Goal: Task Accomplishment & Management: Use online tool/utility

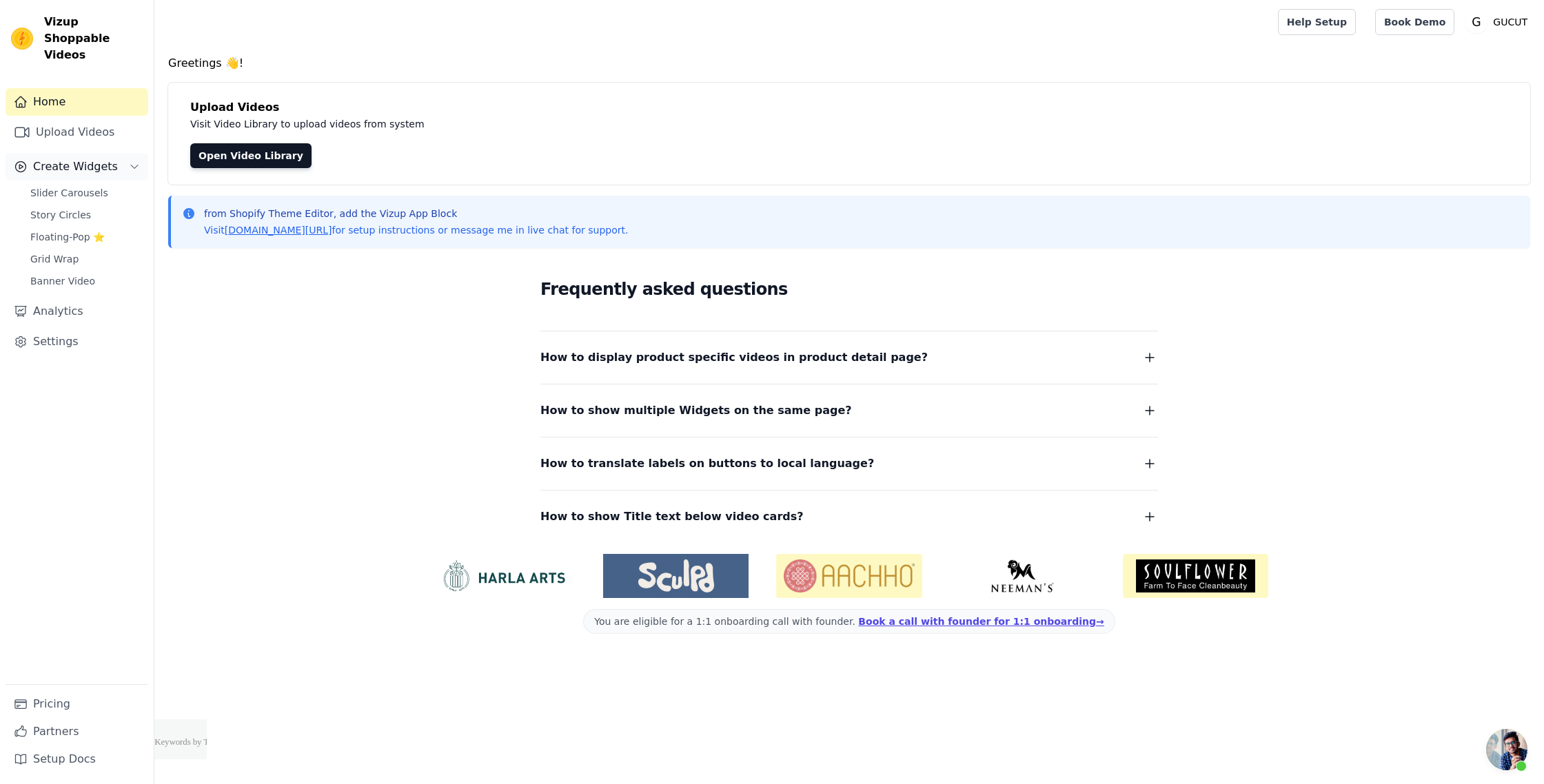
scroll to position [154, 0]
click at [83, 126] on link "Upload Videos" at bounding box center [76, 132] width 143 height 27
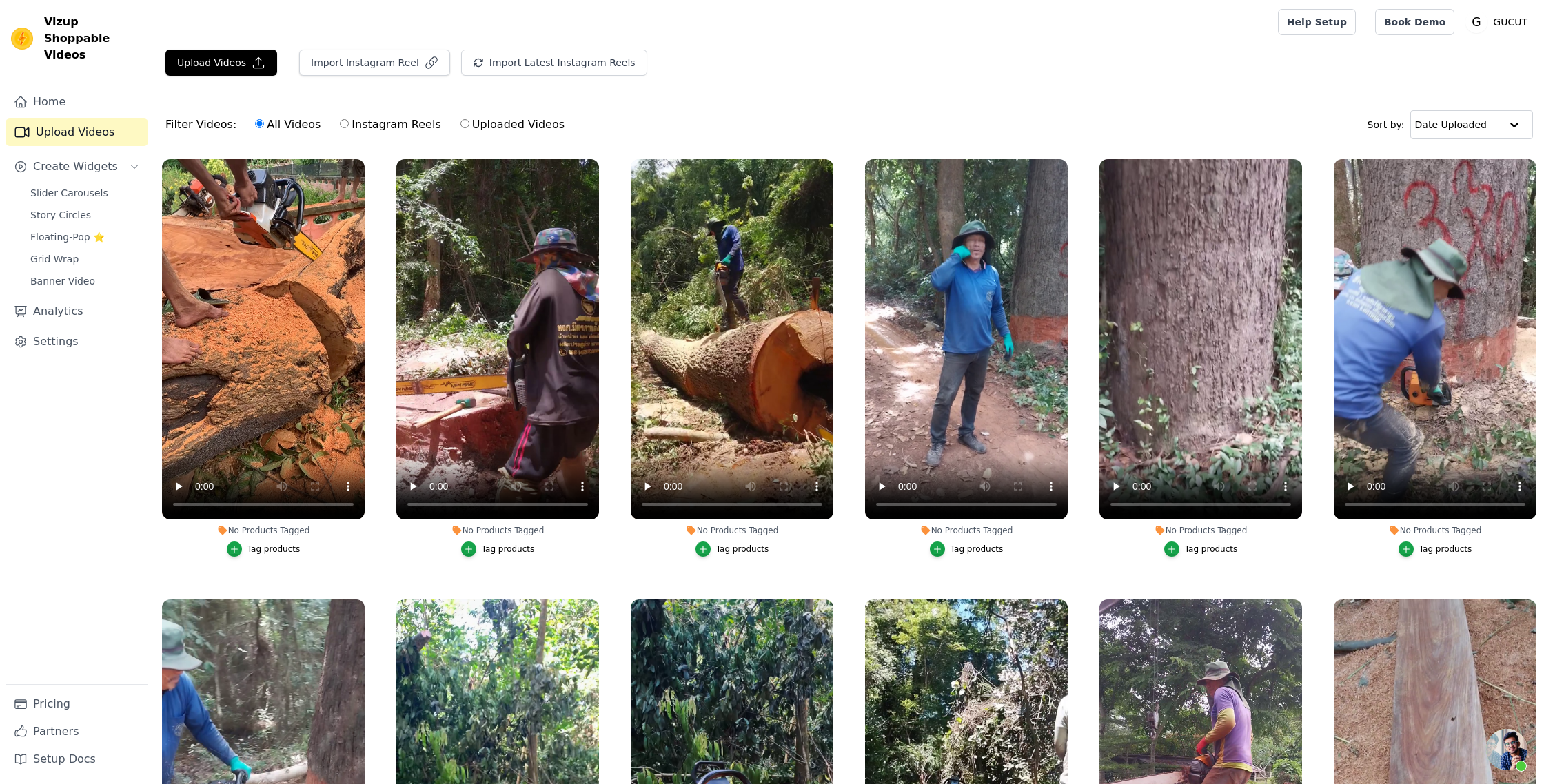
scroll to position [154, 0]
click at [74, 301] on link "Analytics" at bounding box center [76, 311] width 143 height 27
select select "7"
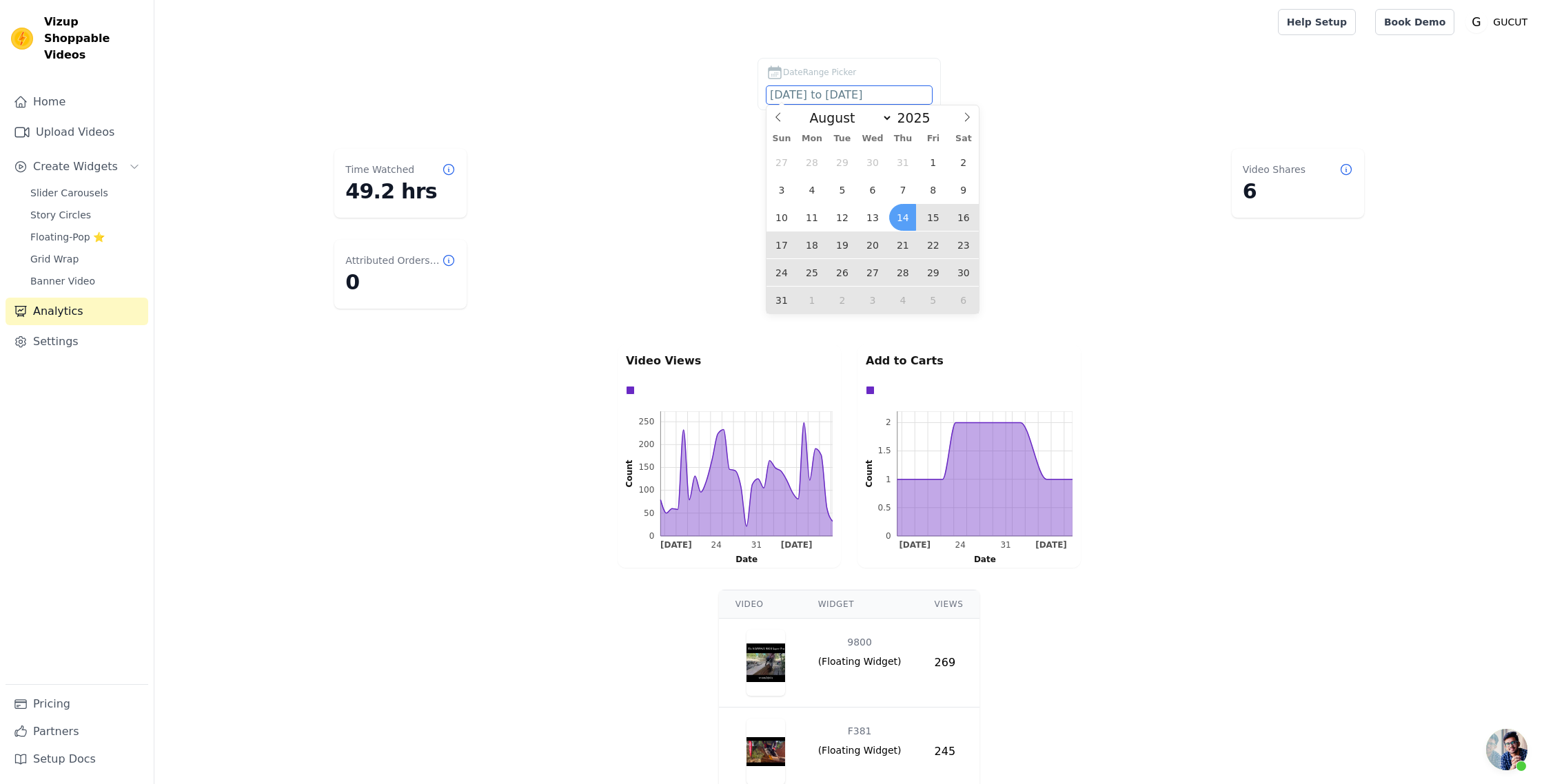
click at [794, 91] on input "[DATE] to [DATE]" at bounding box center [849, 95] width 166 height 18
click at [877, 222] on span "13" at bounding box center [872, 217] width 27 height 27
type input "[DATE]"
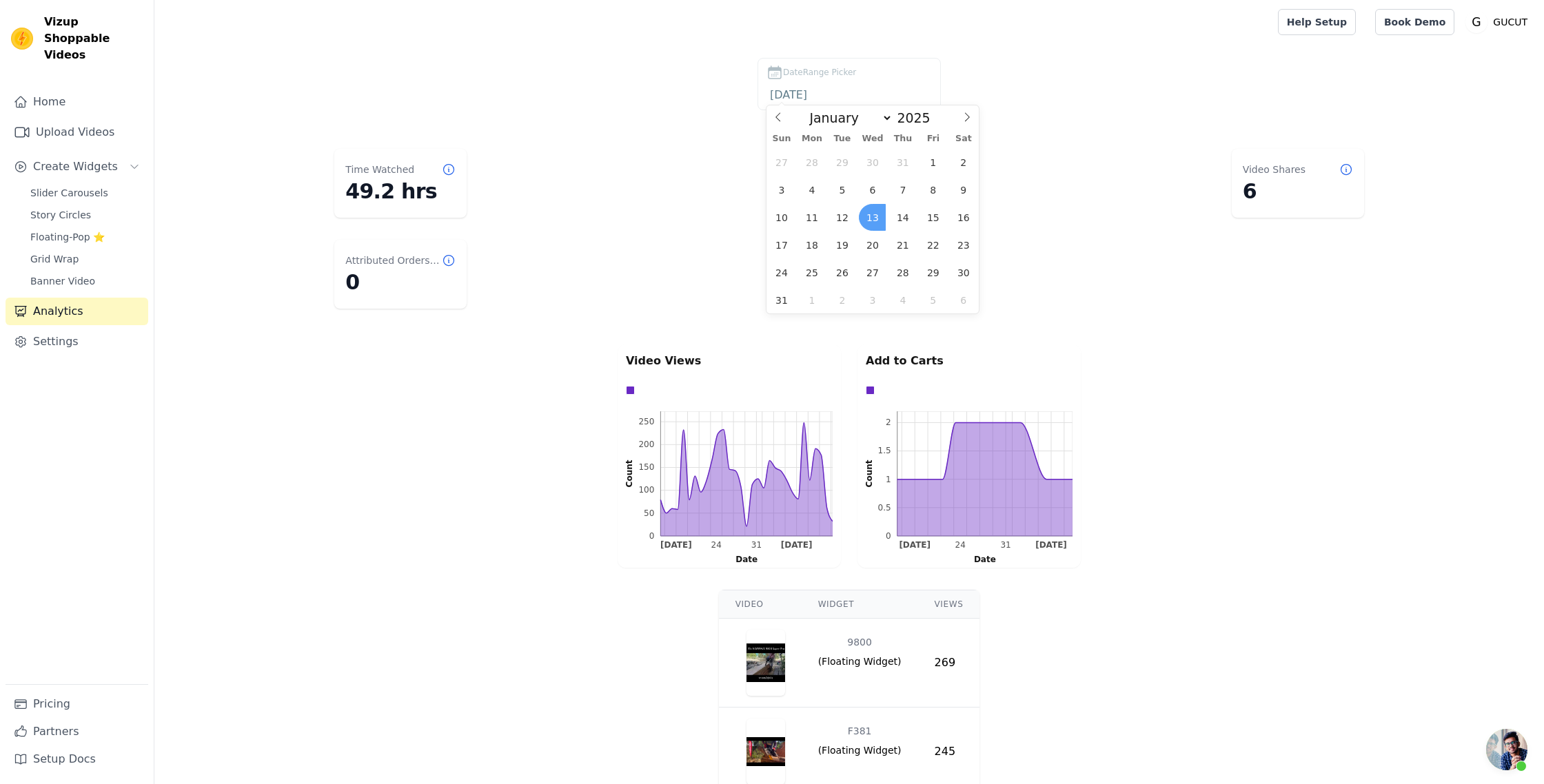
click at [877, 222] on span "13" at bounding box center [872, 217] width 27 height 27
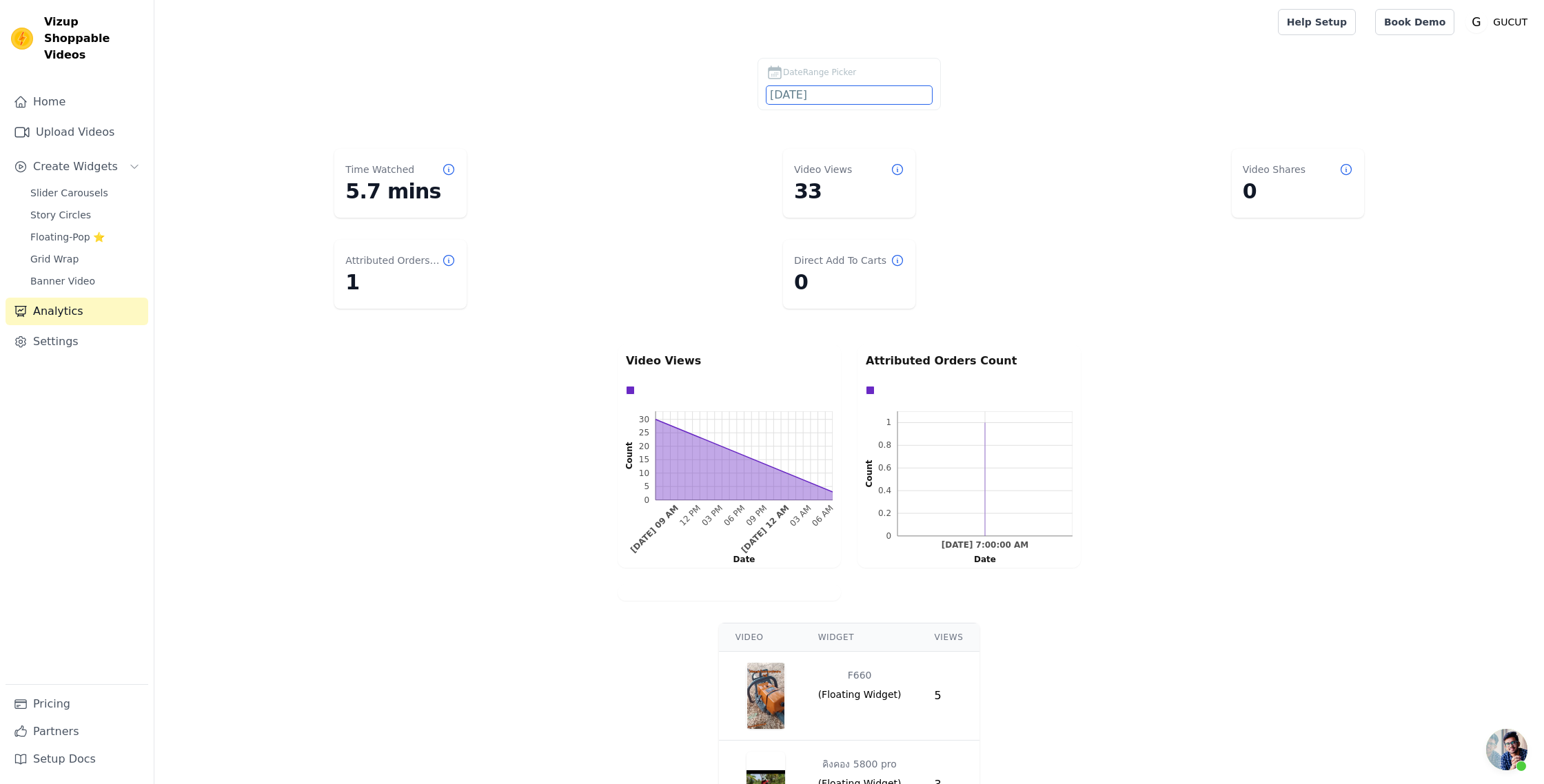
click at [835, 95] on input "[DATE]" at bounding box center [849, 95] width 166 height 18
click at [898, 113] on input "2025" at bounding box center [917, 118] width 50 height 15
click at [884, 113] on select "January February March April May June July August September October November De…" at bounding box center [847, 118] width 90 height 17
click at [807, 110] on select "January February March April May June July August September October November De…" at bounding box center [847, 118] width 90 height 17
click at [778, 121] on icon at bounding box center [777, 117] width 10 height 10
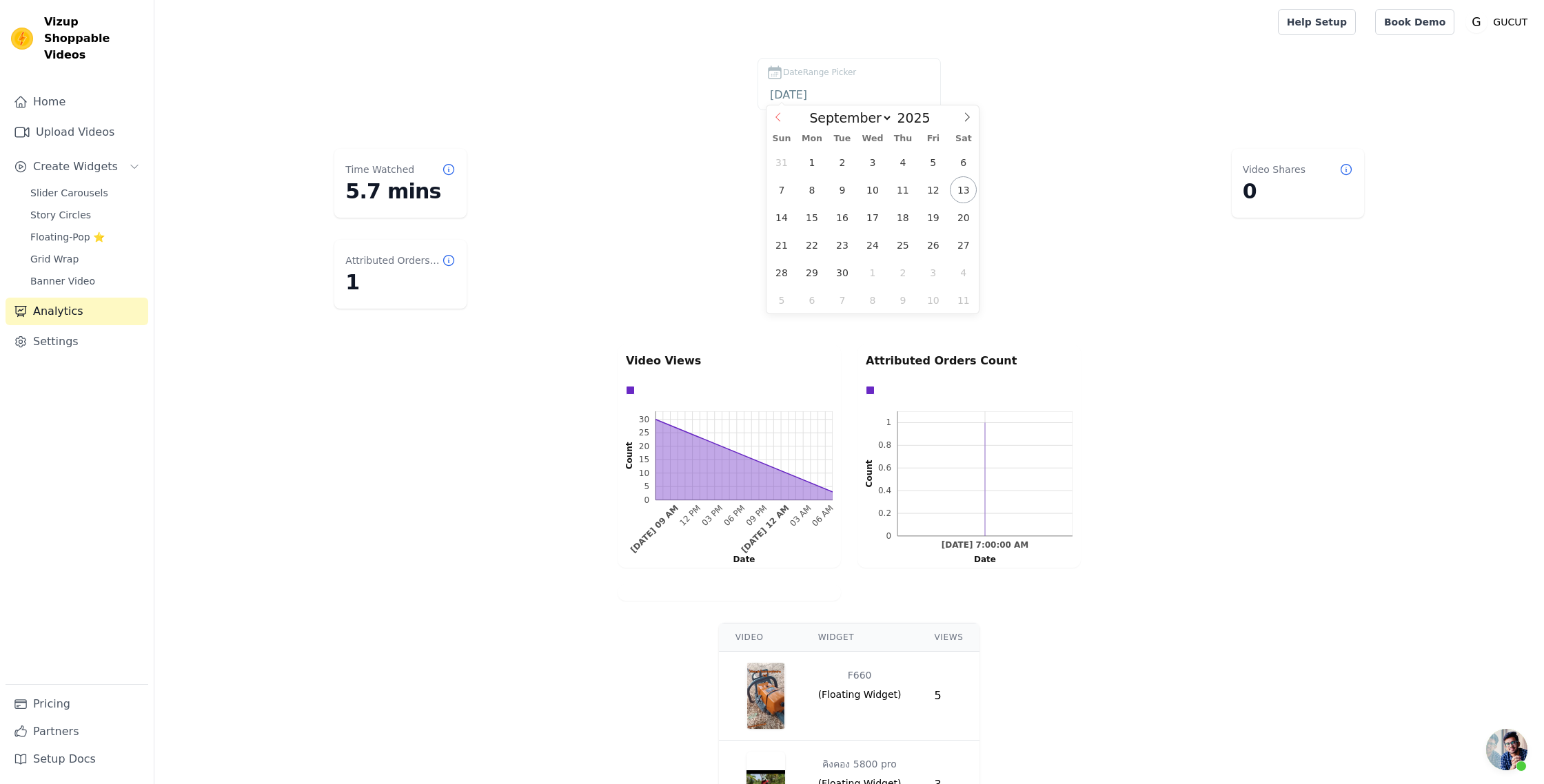
select select "7"
click at [814, 220] on span "11" at bounding box center [811, 217] width 27 height 27
type input "[DATE]"
click at [814, 220] on span "11" at bounding box center [811, 217] width 27 height 27
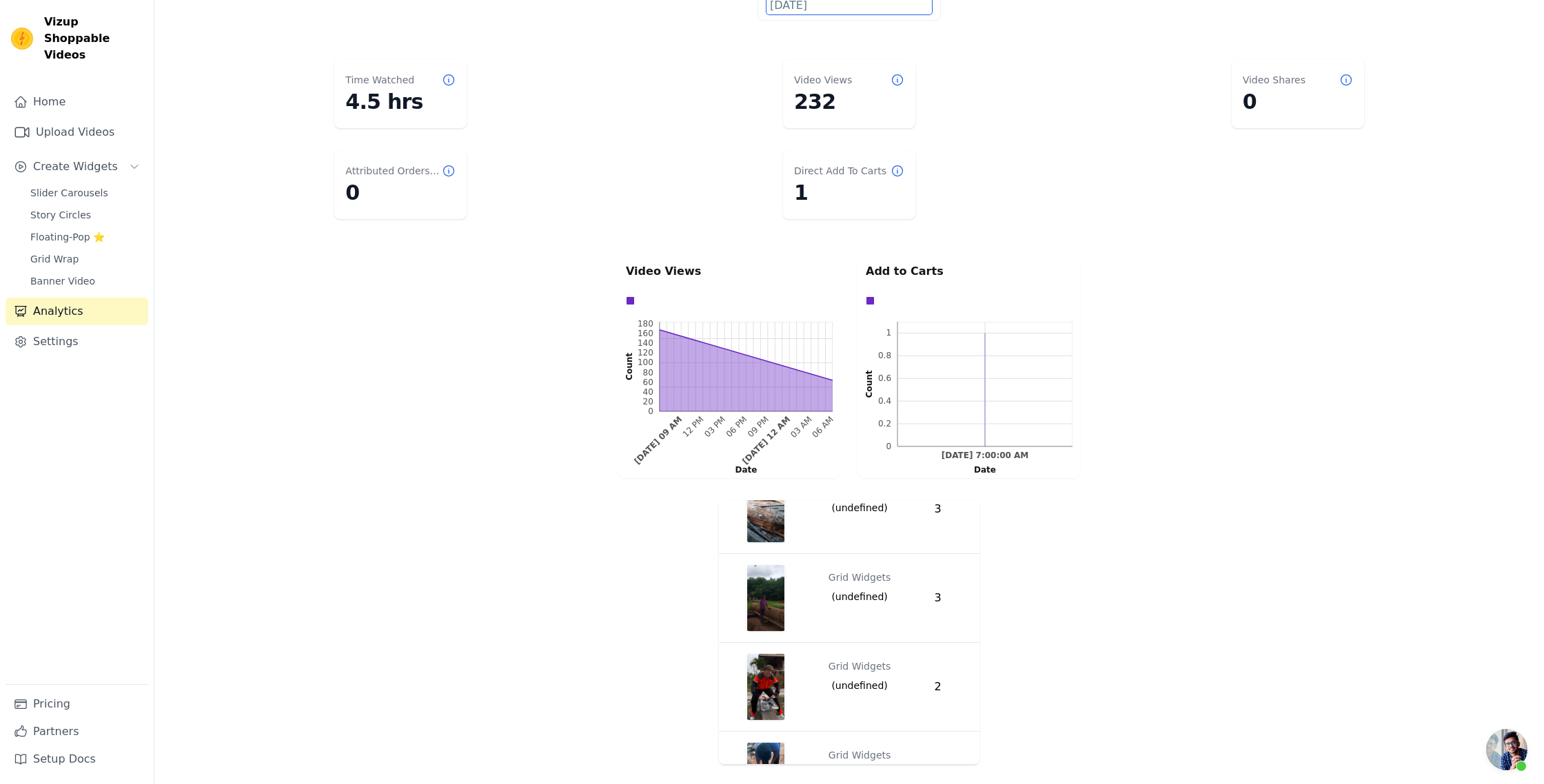
scroll to position [2128, 0]
